Goal: Communication & Community: Answer question/provide support

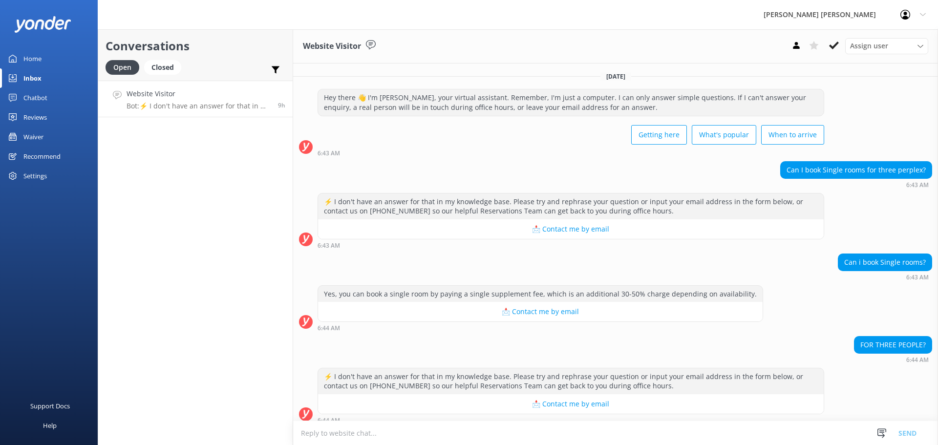
click at [800, 54] on div "Assign user [PERSON_NAME] [PERSON_NAME] Staff - [PERSON_NAME] [PERSON_NAME]" at bounding box center [857, 46] width 141 height 16
click at [799, 47] on use at bounding box center [796, 45] width 6 height 7
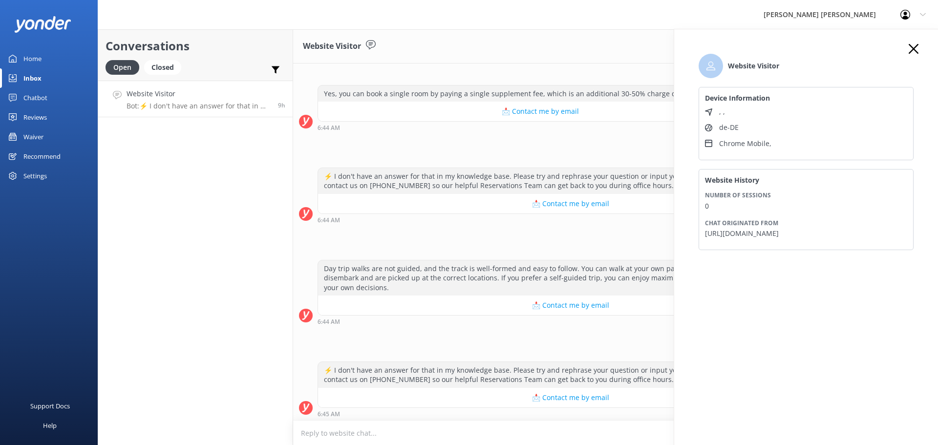
scroll to position [202, 0]
click at [918, 45] on use at bounding box center [914, 49] width 10 height 10
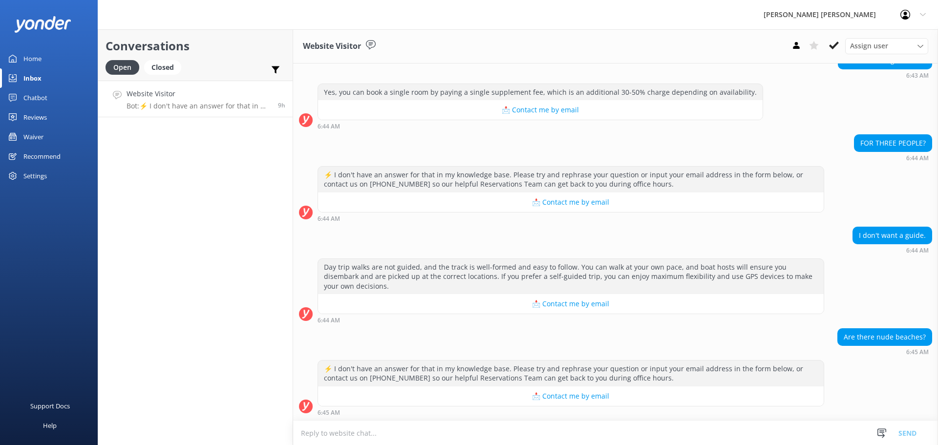
click at [337, 433] on textarea at bounding box center [615, 433] width 645 height 24
click at [425, 432] on textarea "[PERSON_NAME], thank you for your inquiry." at bounding box center [615, 433] width 645 height 24
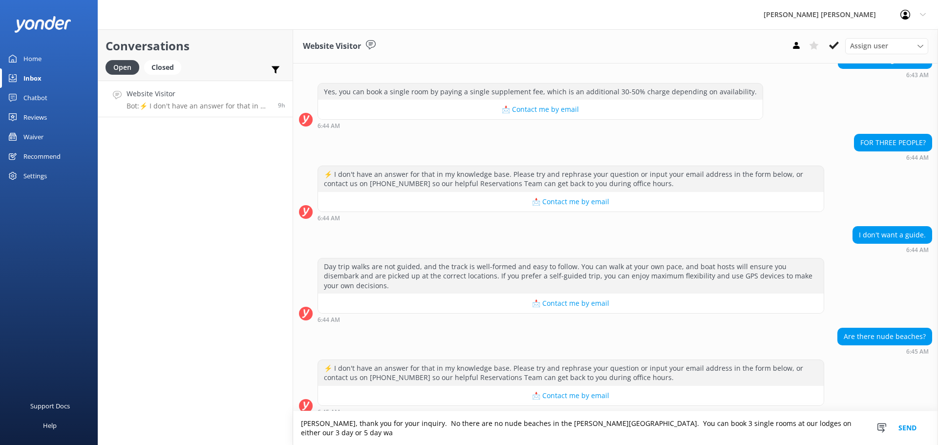
scroll to position [212, 0]
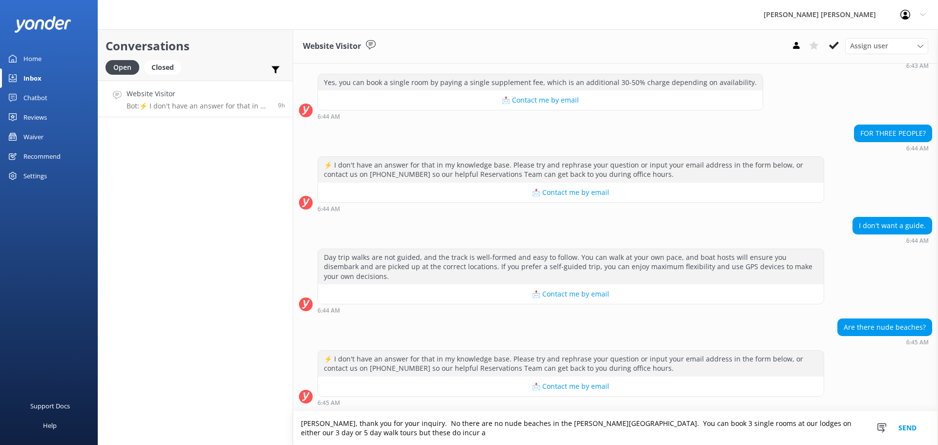
click at [415, 430] on textarea "[PERSON_NAME], thank you for your inquiry. No there are no nude beaches in the …" at bounding box center [615, 428] width 645 height 34
click at [467, 433] on textarea "[PERSON_NAME], thank you for your inquiry. No there are no nude beaches in the …" at bounding box center [615, 428] width 645 height 34
click at [550, 432] on textarea "[PERSON_NAME], thank you for your inquiry. No there are no nude beaches in the …" at bounding box center [615, 428] width 645 height 34
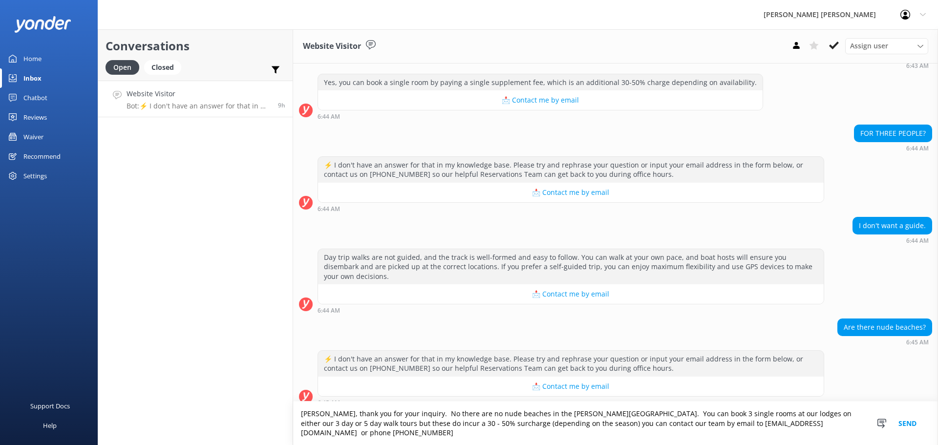
type textarea "[PERSON_NAME], thank you for your inquiry. No there are no nude beaches in the …"
click at [904, 428] on button "Send" at bounding box center [907, 423] width 37 height 43
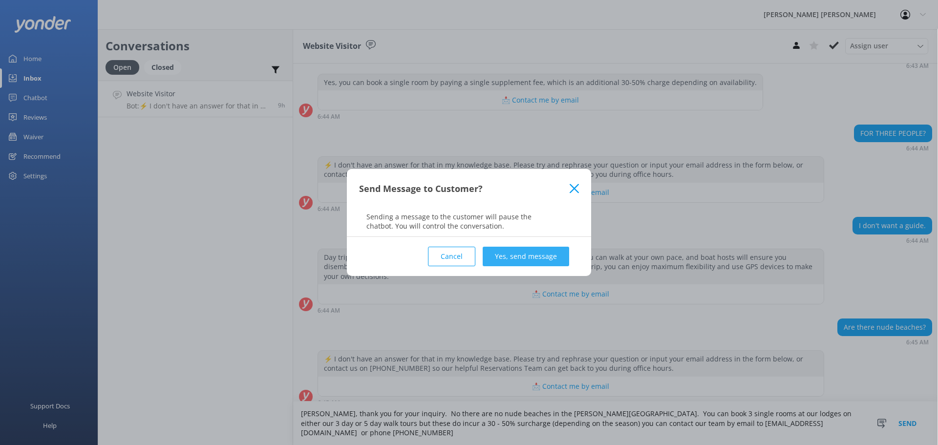
click at [528, 259] on button "Yes, send message" at bounding box center [526, 257] width 86 height 20
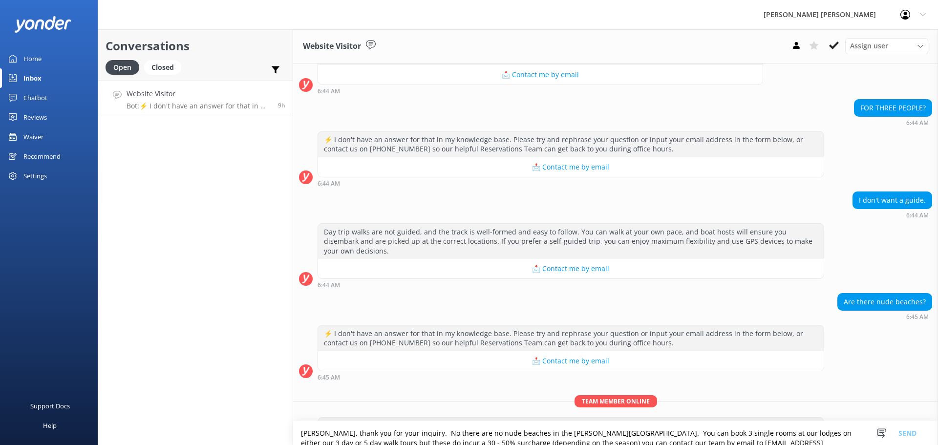
scroll to position [284, 0]
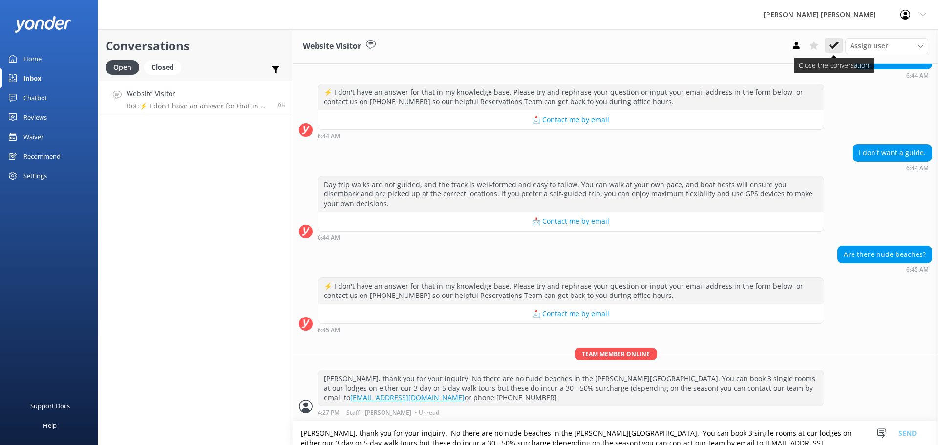
click at [833, 46] on use at bounding box center [834, 46] width 10 height 8
